Goal: Book appointment/travel/reservation

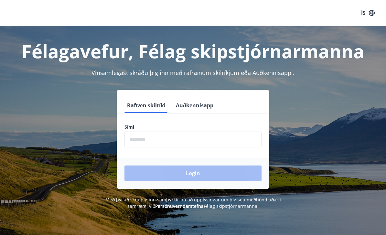
click at [140, 142] on input "phone" at bounding box center [193, 140] width 137 height 16
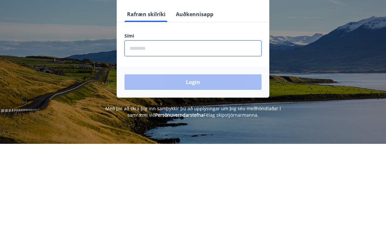
type input "********"
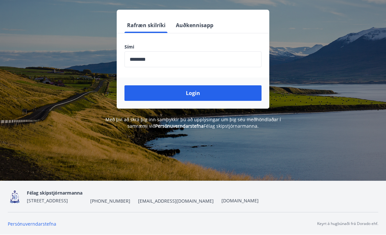
click at [191, 85] on button "Login" at bounding box center [193, 93] width 137 height 16
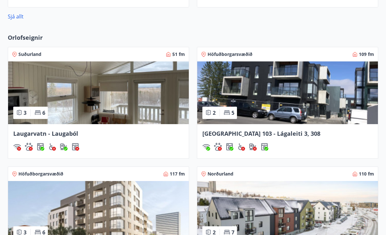
scroll to position [483, 0]
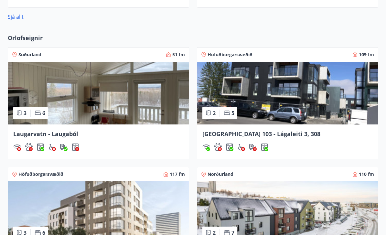
click at [225, 176] on span "Norðurland" at bounding box center [221, 174] width 26 height 6
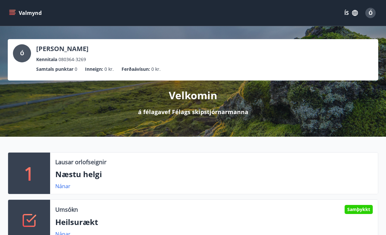
click at [12, 12] on icon "menu" at bounding box center [12, 11] width 6 height 1
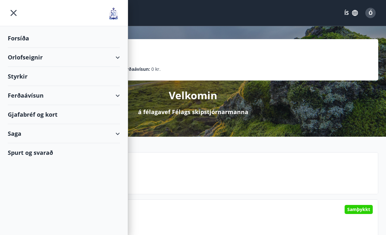
click at [50, 58] on div "Orlofseignir" at bounding box center [64, 57] width 112 height 19
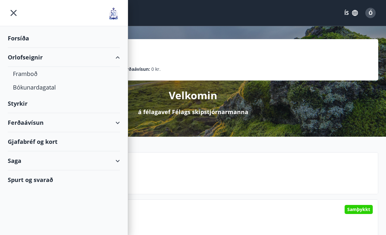
click at [44, 86] on div "Bókunardagatal" at bounding box center [64, 88] width 102 height 14
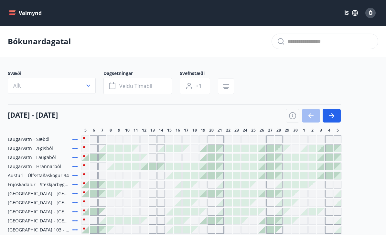
click at [114, 87] on icon "button" at bounding box center [113, 86] width 8 height 8
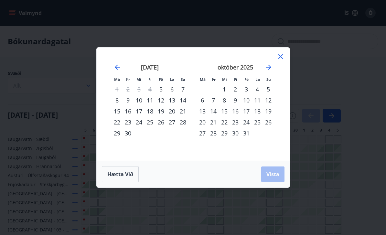
click at [173, 124] on div "27" at bounding box center [172, 122] width 11 height 11
click at [186, 123] on div "28" at bounding box center [183, 122] width 11 height 11
click at [161, 122] on div "26" at bounding box center [161, 122] width 11 height 11
click at [274, 173] on span "Vista" at bounding box center [273, 174] width 13 height 7
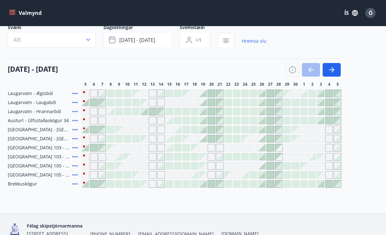
scroll to position [46, 0]
click at [49, 140] on span "[GEOGRAPHIC_DATA] - [GEOGRAPHIC_DATA] 10, 202" at bounding box center [39, 139] width 62 height 6
click at [67, 137] on span "[GEOGRAPHIC_DATA] - [GEOGRAPHIC_DATA] 10, 202" at bounding box center [39, 139] width 62 height 6
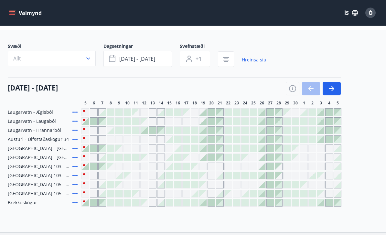
scroll to position [27, 0]
click at [330, 88] on icon "button" at bounding box center [331, 88] width 5 height 1
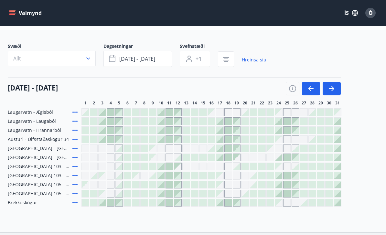
click at [311, 89] on icon "button" at bounding box center [311, 88] width 5 height 1
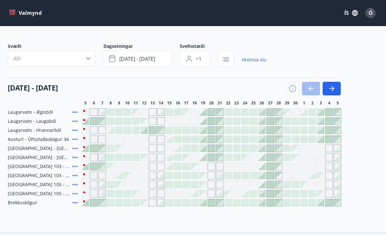
click at [89, 60] on icon "button" at bounding box center [88, 58] width 6 height 6
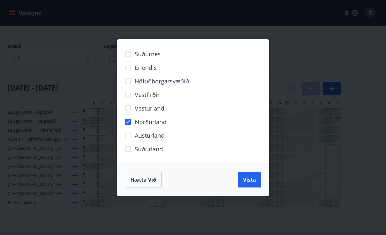
click at [251, 184] on span "Vista" at bounding box center [249, 179] width 13 height 7
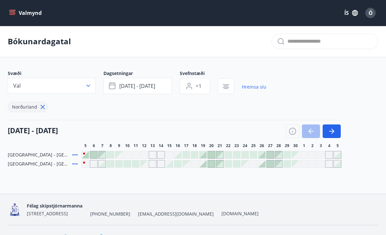
click at [43, 151] on div "Svæði Val Dagsetningar [DATE] - [DATE] Svefnstæði +1 Hreinsa síu Norðurland [DA…" at bounding box center [193, 119] width 371 height 98
click at [53, 157] on span "[GEOGRAPHIC_DATA] - [GEOGRAPHIC_DATA] 8, 101" at bounding box center [39, 155] width 62 height 6
click at [271, 155] on div at bounding box center [270, 154] width 7 height 7
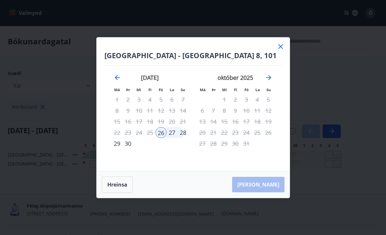
click at [268, 184] on div "[PERSON_NAME]" at bounding box center [193, 185] width 193 height 27
click at [266, 183] on div "[PERSON_NAME]" at bounding box center [193, 185] width 193 height 27
click at [275, 182] on div "[PERSON_NAME]" at bounding box center [193, 185] width 193 height 27
click at [270, 184] on div "[PERSON_NAME]" at bounding box center [193, 185] width 193 height 27
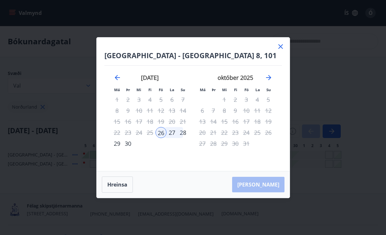
click at [177, 154] on div "[DATE] 1 2 3 4 5 6 7 8 9 10 11 12 13 14 15 16 17 18 19 20 21 22 23 24 25 26 27 …" at bounding box center [149, 119] width 85 height 106
click at [186, 132] on div "28" at bounding box center [183, 132] width 11 height 11
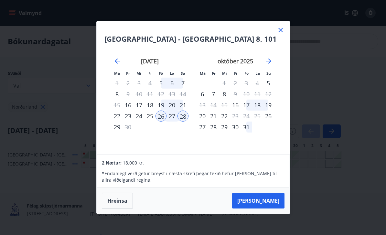
click at [269, 200] on button "[PERSON_NAME]" at bounding box center [258, 201] width 52 height 16
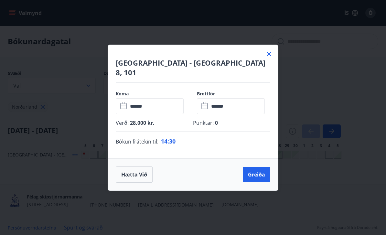
click at [136, 171] on button "Hætta við" at bounding box center [134, 175] width 37 height 16
